Goal: Information Seeking & Learning: Check status

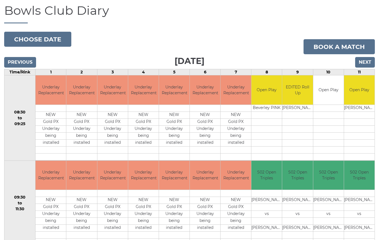
scroll to position [39, 0]
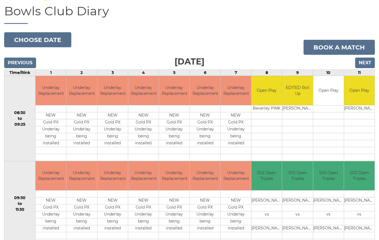
click at [1, 222] on div "Bowls Club Diary 2025-08-12 Choose date Book a match Tuesday 12th August 2025 P…" at bounding box center [189, 210] width 379 height 412
click at [371, 63] on input "Next" at bounding box center [366, 63] width 20 height 11
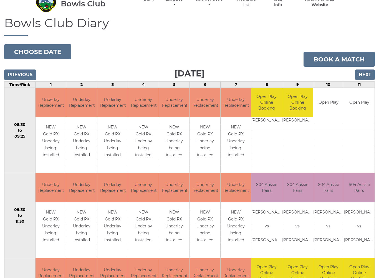
scroll to position [28, 0]
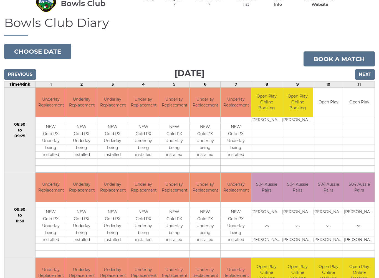
click at [369, 75] on input "Next" at bounding box center [366, 74] width 20 height 11
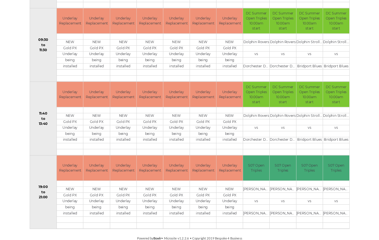
scroll to position [198, 0]
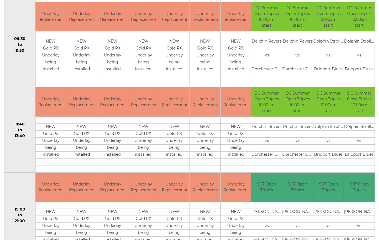
click at [345, 199] on td "S07 Open Triples" at bounding box center [359, 187] width 31 height 29
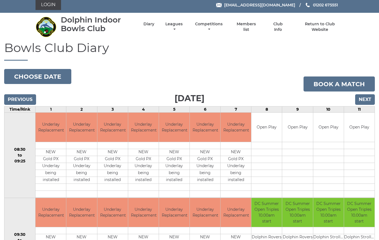
scroll to position [1, 0]
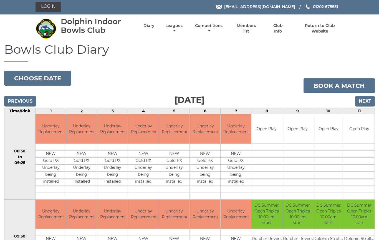
click at [368, 100] on input "Next" at bounding box center [366, 101] width 20 height 11
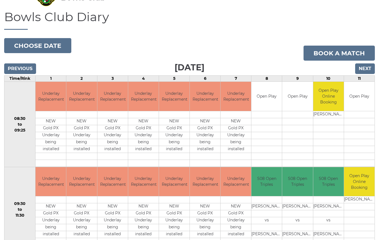
scroll to position [33, 0]
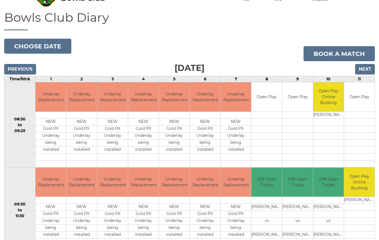
click at [367, 68] on input "Next" at bounding box center [366, 69] width 20 height 11
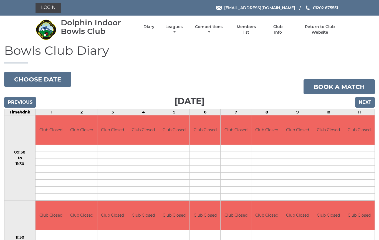
click at [369, 101] on input "Next" at bounding box center [366, 102] width 20 height 11
click at [368, 103] on input "Next" at bounding box center [366, 102] width 20 height 11
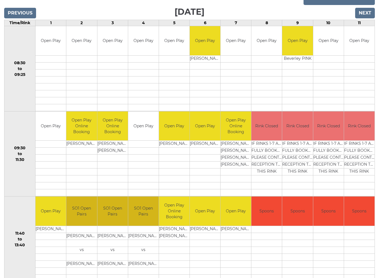
scroll to position [90, 0]
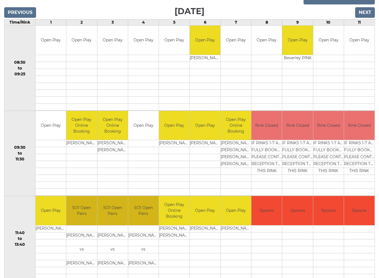
click at [369, 14] on input "Next" at bounding box center [366, 12] width 20 height 11
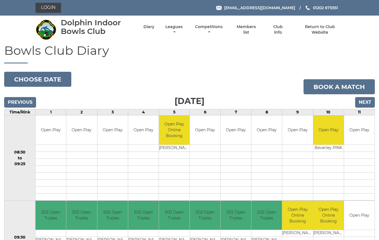
click at [374, 189] on td at bounding box center [359, 189] width 31 height 7
click at [184, 27] on li "Leagues Club leagues - Summer 2025 Club leagues - Winter 2024 Club leagues - Su…" at bounding box center [169, 29] width 30 height 16
click at [184, 29] on link "Leagues" at bounding box center [174, 29] width 20 height 11
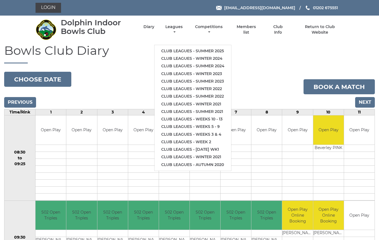
click at [209, 47] on link "Club leagues - Summer 2025" at bounding box center [193, 51] width 77 height 8
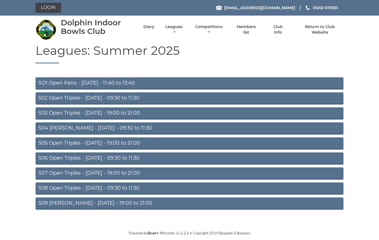
click at [146, 98] on link "S02 Open Triples - [DATE] - 09:30 to 11:30" at bounding box center [190, 98] width 308 height 12
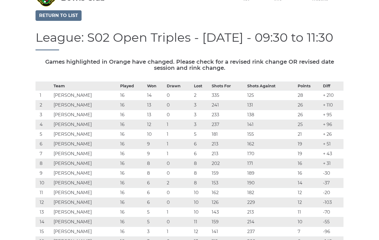
scroll to position [32, 0]
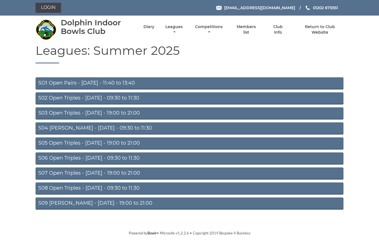
click at [149, 159] on link "S06 Open Triples - [DATE] - 09:30 to 11:30" at bounding box center [190, 158] width 308 height 12
